Goal: Check status: Check status

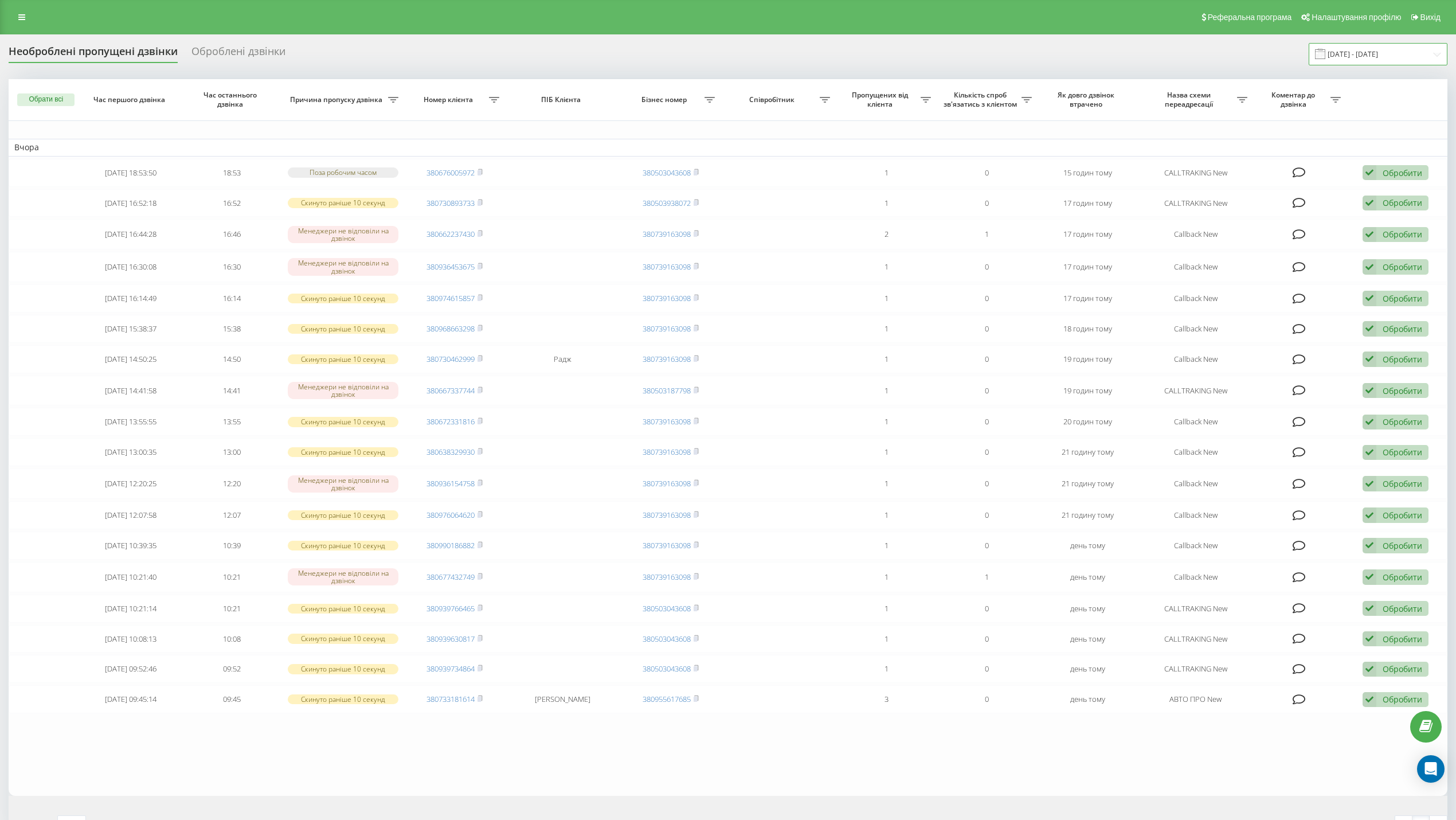
click at [1340, 50] on input "[DATE] - [DATE]" at bounding box center [1378, 54] width 139 height 23
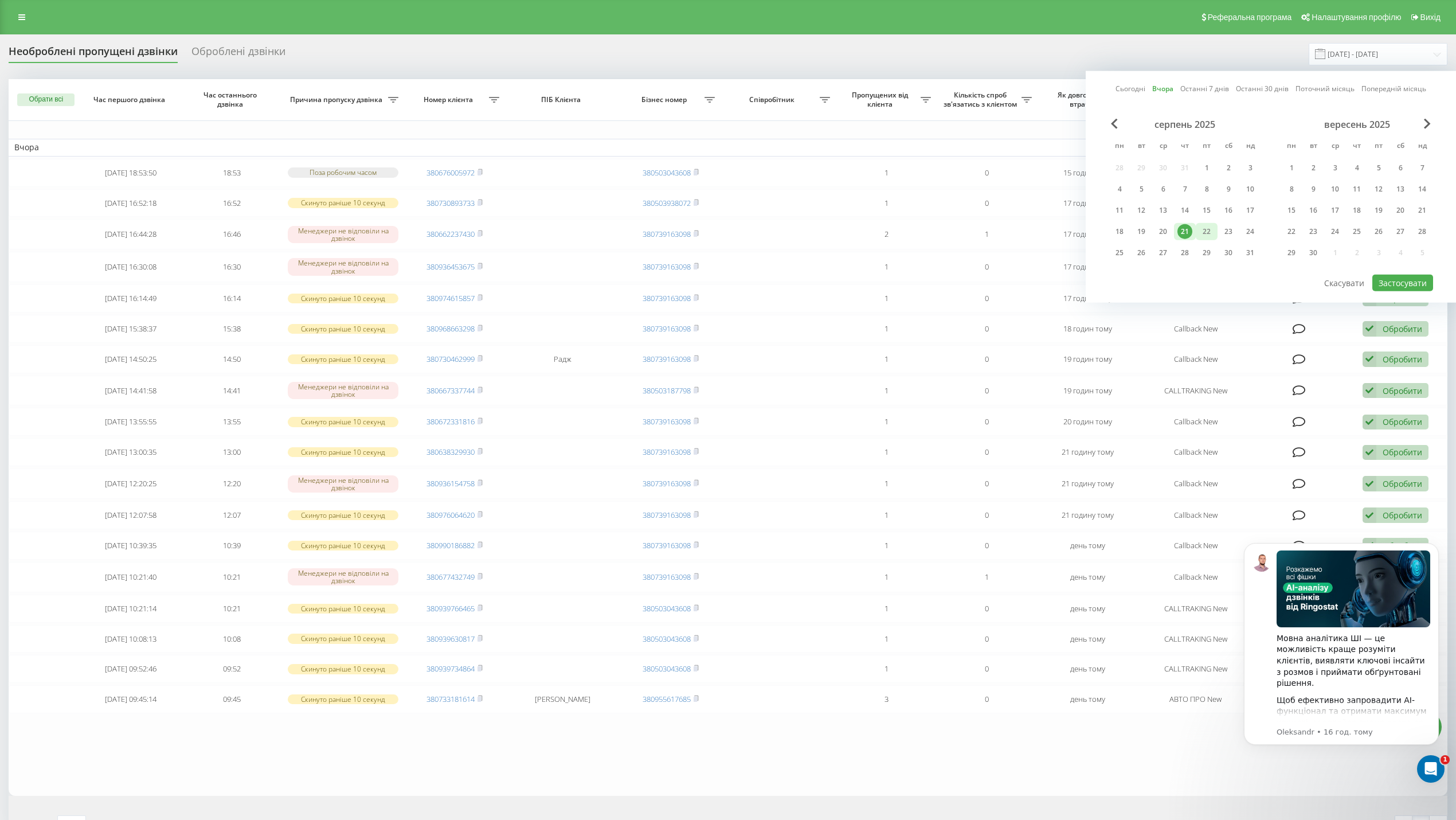
click at [1212, 227] on div "22" at bounding box center [1207, 231] width 22 height 17
click at [1212, 227] on div "22" at bounding box center [1206, 232] width 15 height 15
click at [1383, 278] on button "Застосувати" at bounding box center [1402, 283] width 61 height 16
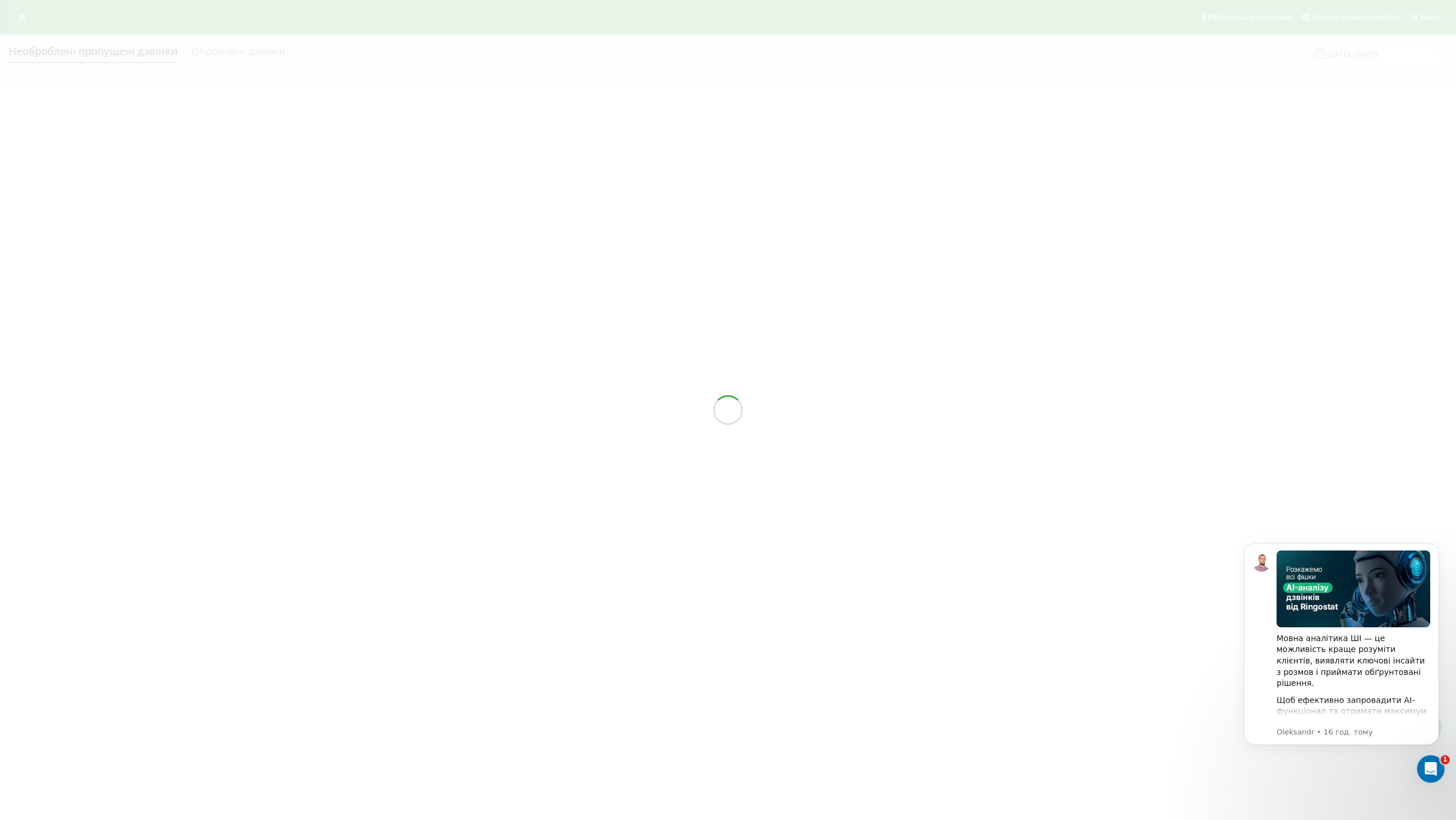
type input "[DATE] - [DATE]"
